Goal: Find specific page/section: Find specific page/section

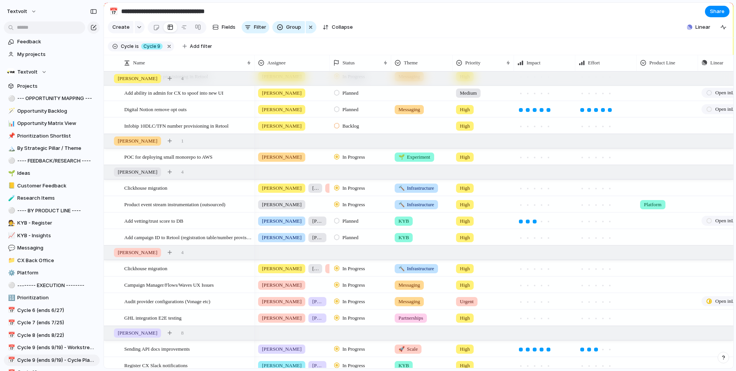
scroll to position [163, 0]
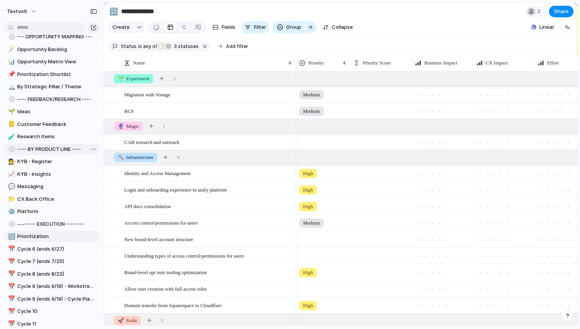
scroll to position [174, 0]
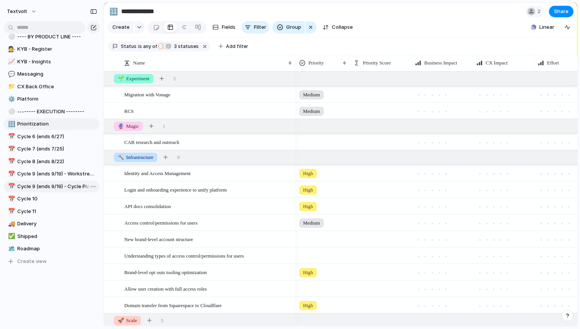
click at [57, 186] on span "Cycle 9 (ends 9/19) - Cycle Planning" at bounding box center [57, 186] width 80 height 8
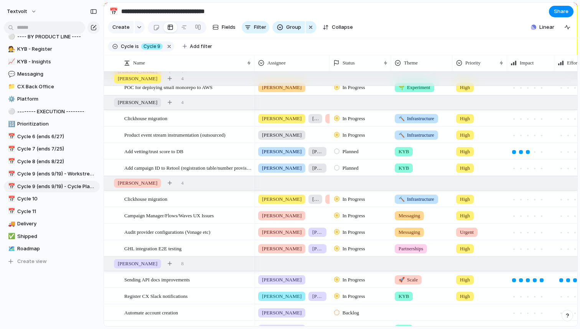
scroll to position [404, 0]
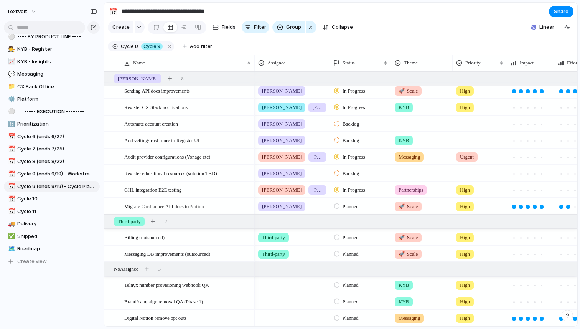
click at [282, 321] on div at bounding box center [292, 316] width 74 height 13
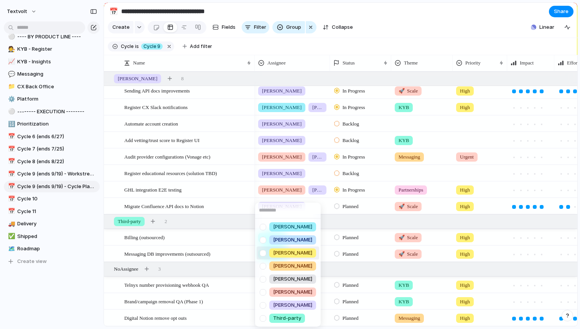
click at [263, 253] on div at bounding box center [262, 252] width 13 height 13
click at [402, 37] on div "Leo Kelly Mike Josh Andy Matt Melissa Third-party" at bounding box center [290, 164] width 580 height 329
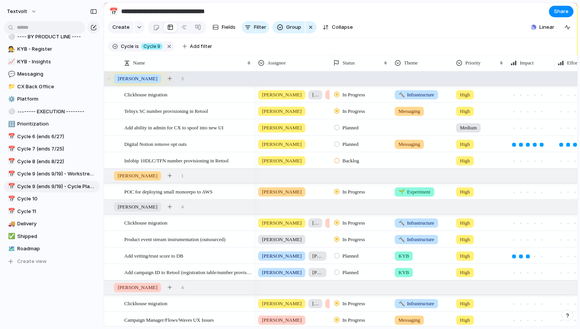
scroll to position [136, 0]
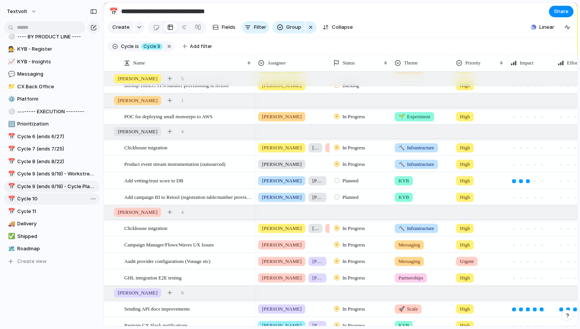
click at [36, 199] on span "Cycle 10" at bounding box center [57, 199] width 80 height 8
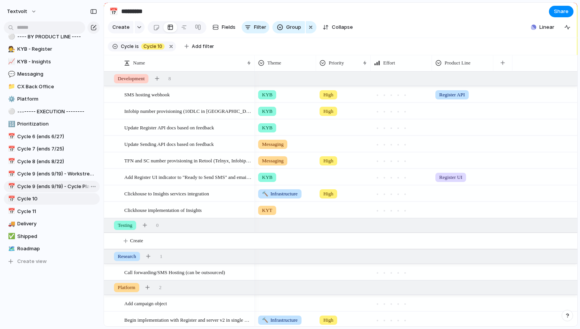
click at [62, 184] on span "Cycle 9 (ends 9/19) - Cycle Planning" at bounding box center [57, 186] width 80 height 8
type input "**********"
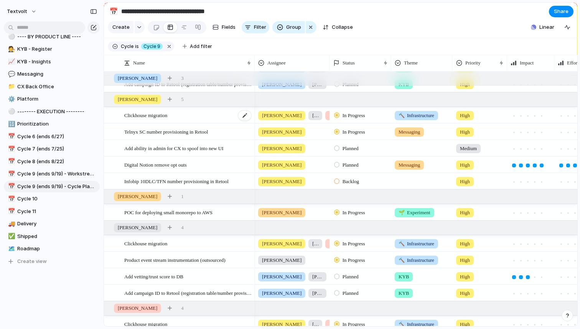
scroll to position [121, 0]
